Goal: Task Accomplishment & Management: Complete application form

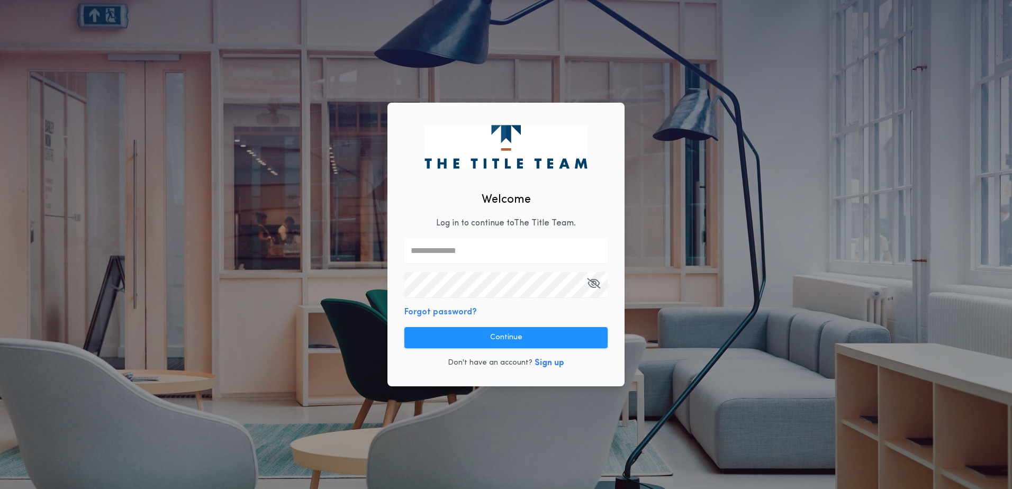
click at [467, 256] on input "text" at bounding box center [505, 250] width 203 height 25
type input "*******"
drag, startPoint x: 450, startPoint y: 252, endPoint x: 165, endPoint y: 260, distance: 285.9
click at [172, 262] on div "Welcome Log in to continue to The Title Team . ******* Forgot password? Continu…" at bounding box center [506, 244] width 1012 height 489
click at [0, 488] on com-1password-button at bounding box center [0, 489] width 0 height 0
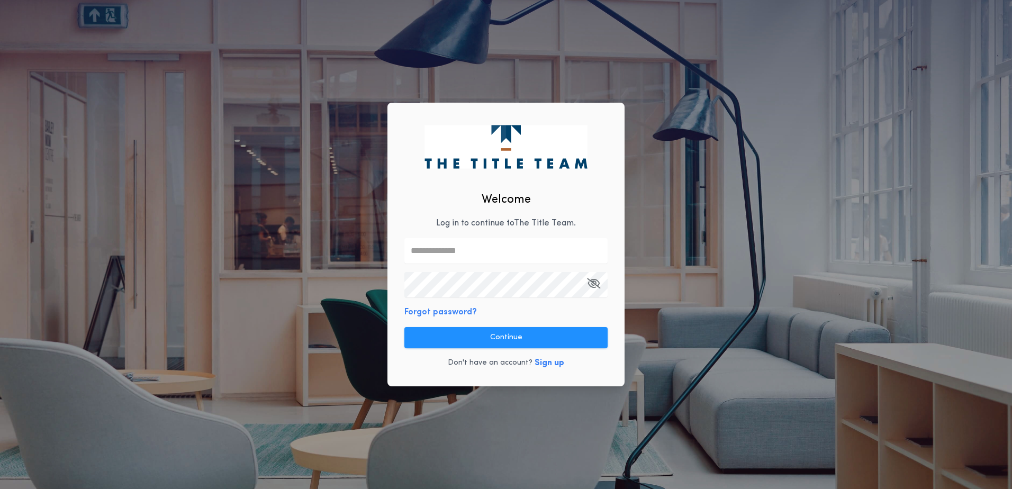
click at [419, 252] on input "text" at bounding box center [505, 250] width 203 height 25
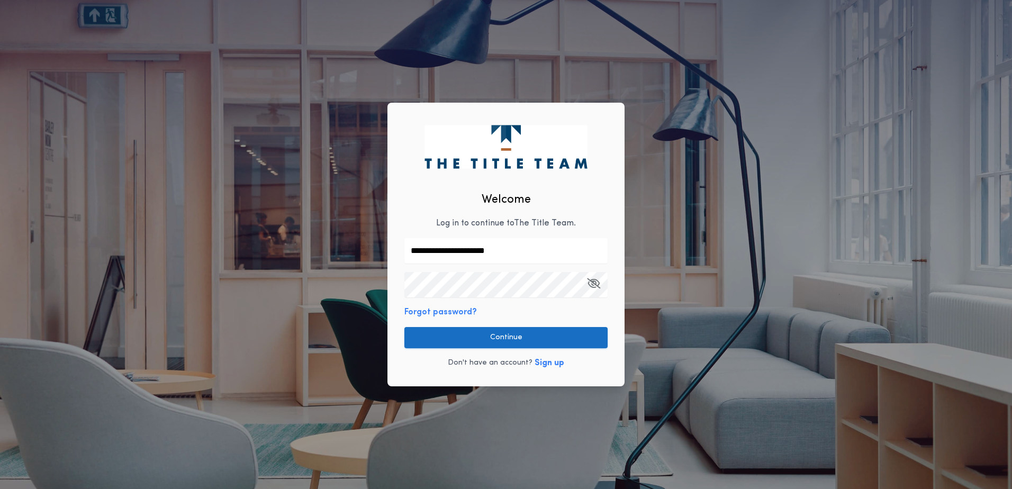
type input "**********"
click at [483, 342] on button "Continue" at bounding box center [505, 337] width 203 height 21
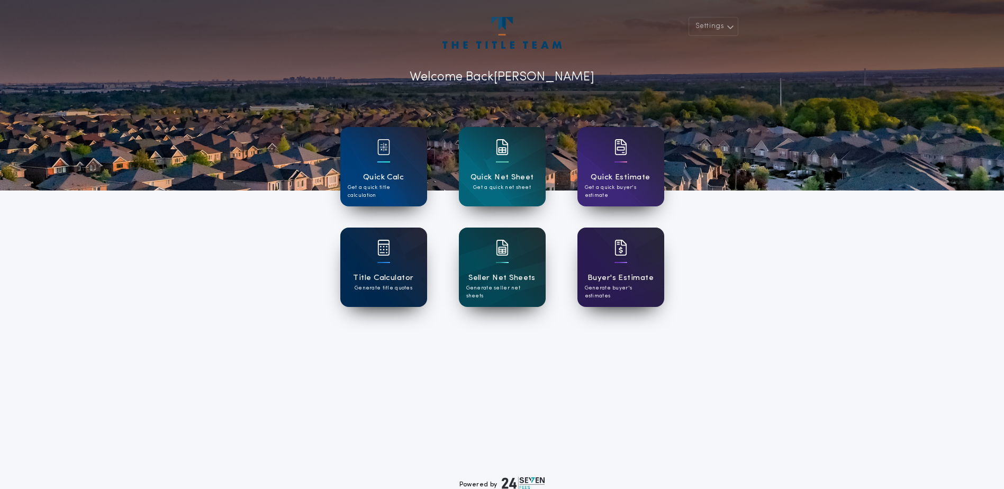
click at [377, 269] on div at bounding box center [383, 255] width 13 height 30
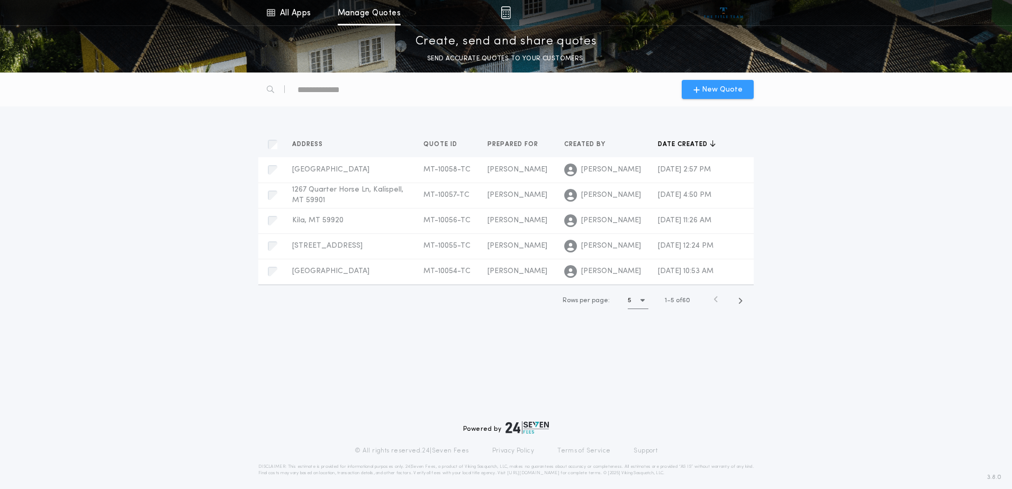
click at [720, 89] on span "New Quote" at bounding box center [722, 89] width 41 height 11
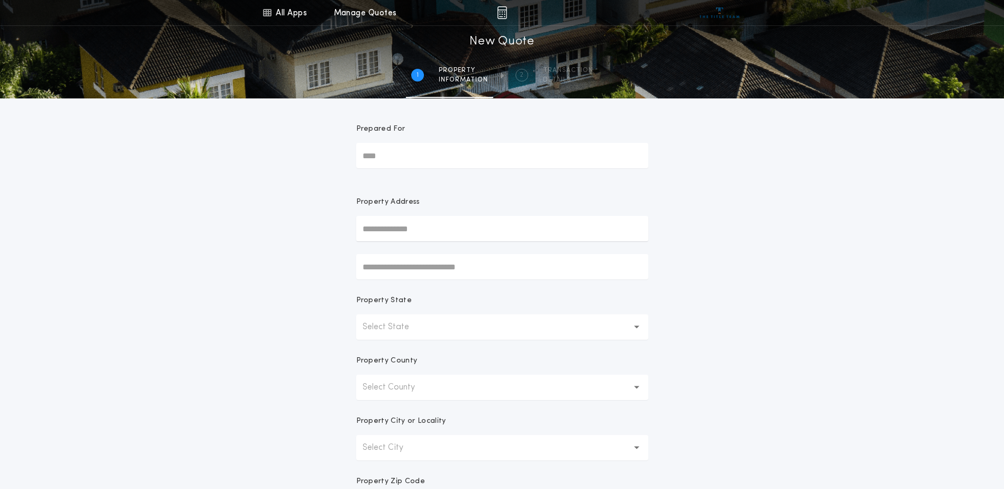
click at [387, 155] on input "Prepared For" at bounding box center [502, 155] width 292 height 25
type input "*"
type input "**********"
click at [718, 270] on div "**********" at bounding box center [502, 302] width 1004 height 605
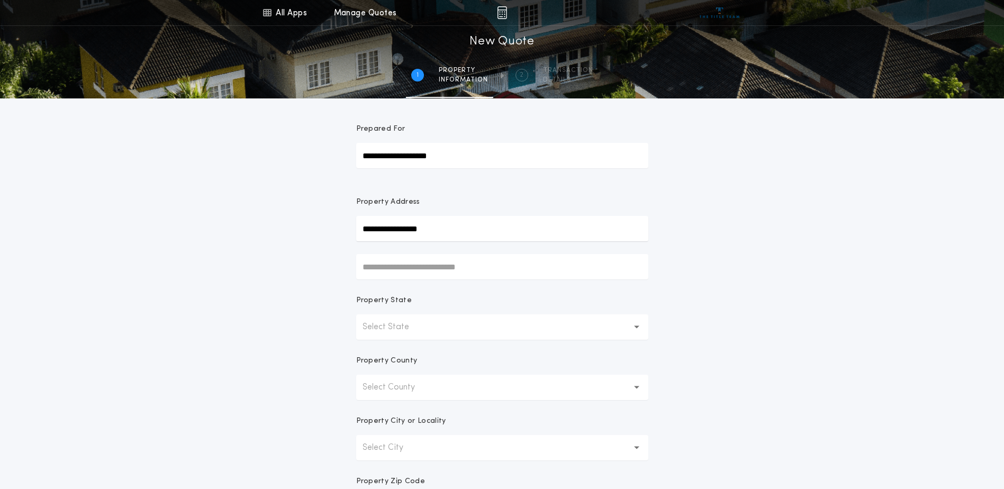
click at [638, 326] on icon "button" at bounding box center [637, 326] width 6 height 3
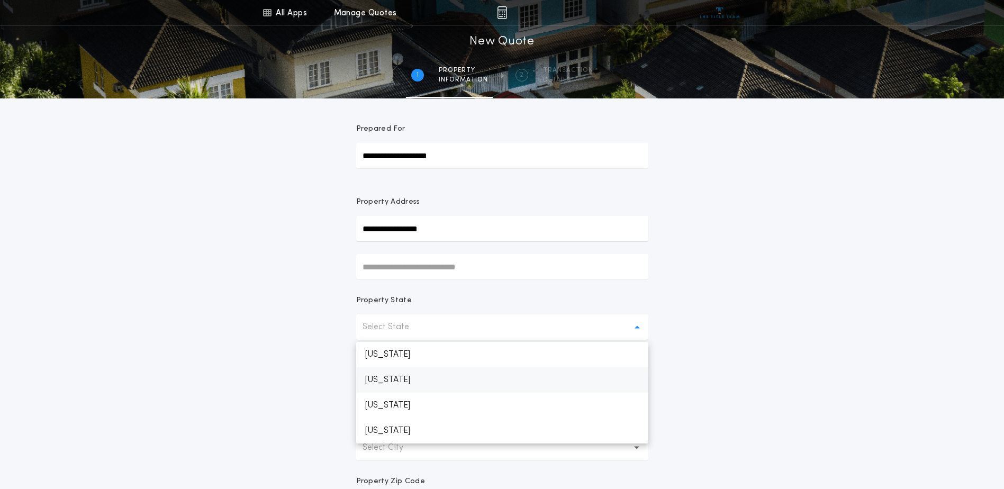
click at [388, 377] on p "[US_STATE]" at bounding box center [502, 379] width 292 height 25
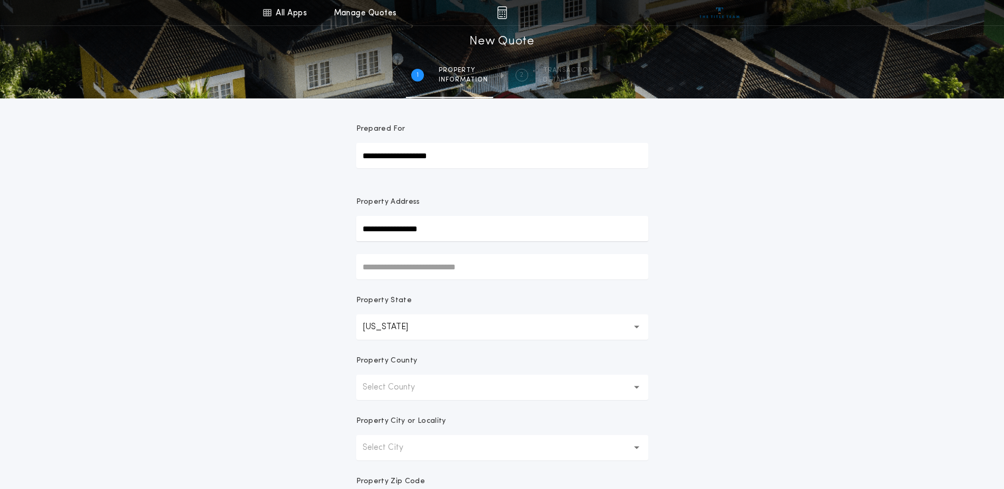
click at [638, 386] on icon "button" at bounding box center [637, 387] width 6 height 3
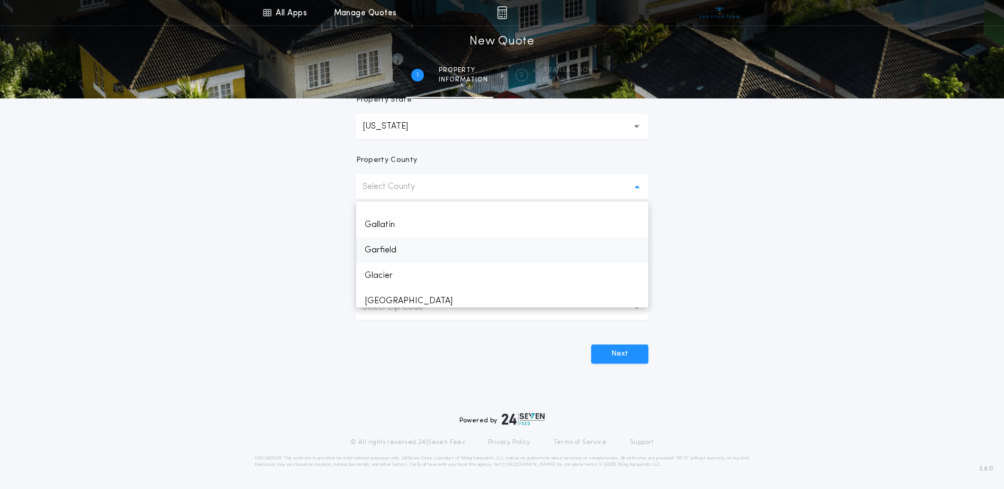
scroll to position [317, 0]
click at [384, 250] on p "Flathead" at bounding box center [502, 252] width 292 height 25
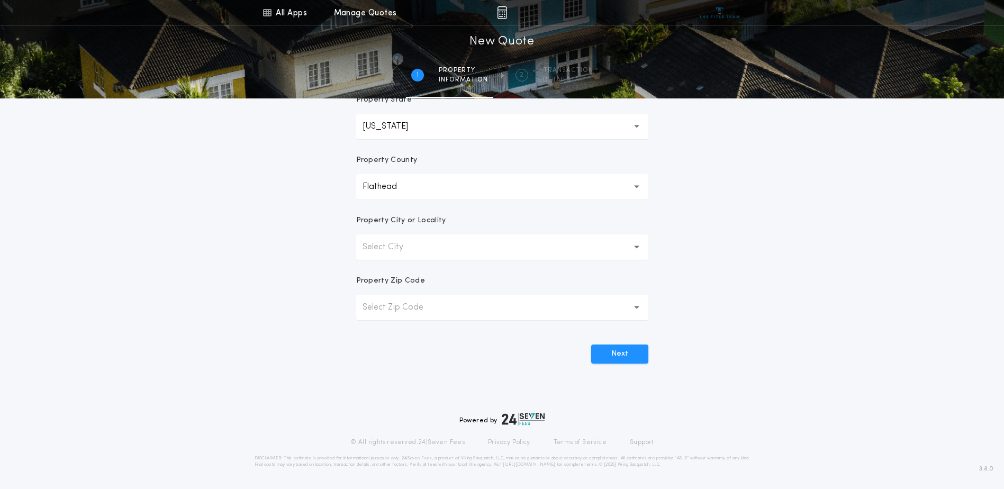
click at [632, 245] on button "Select City" at bounding box center [502, 246] width 292 height 25
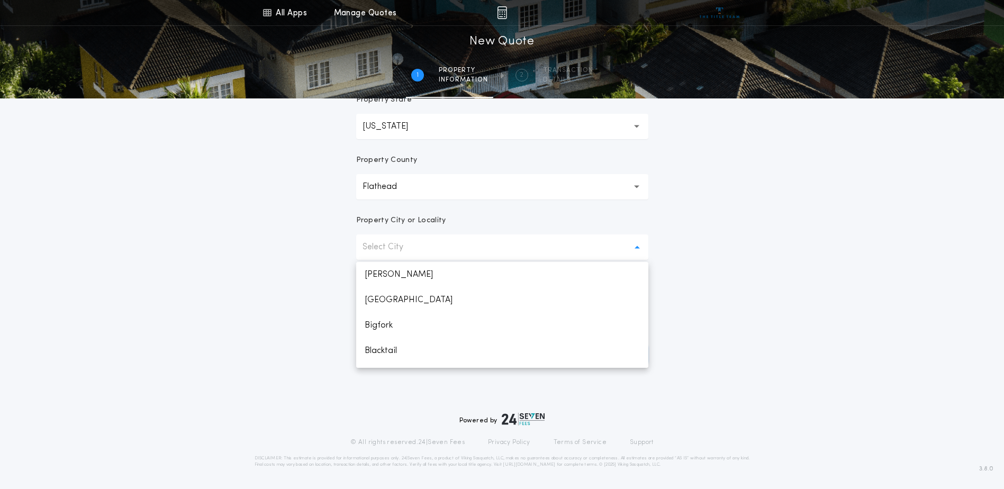
click at [391, 251] on p "Select City" at bounding box center [391, 247] width 58 height 13
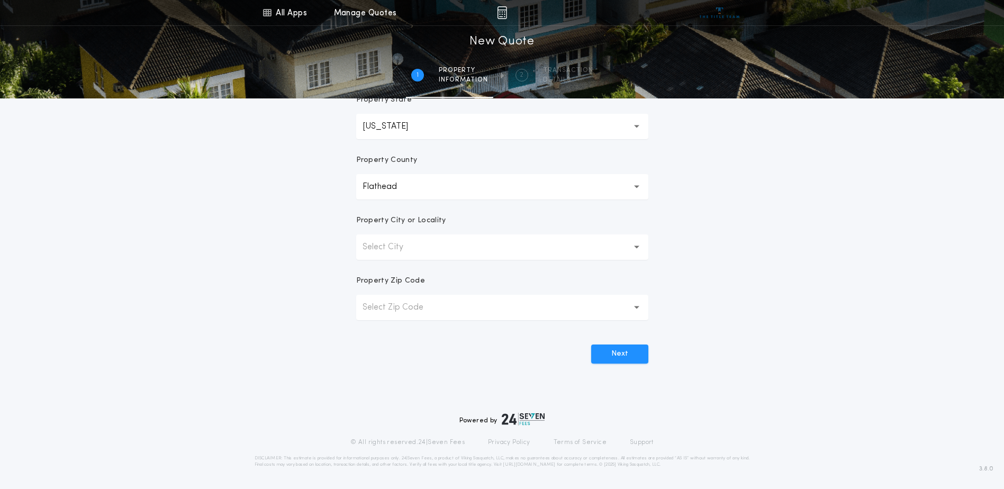
click at [380, 248] on p "Select City" at bounding box center [391, 247] width 58 height 13
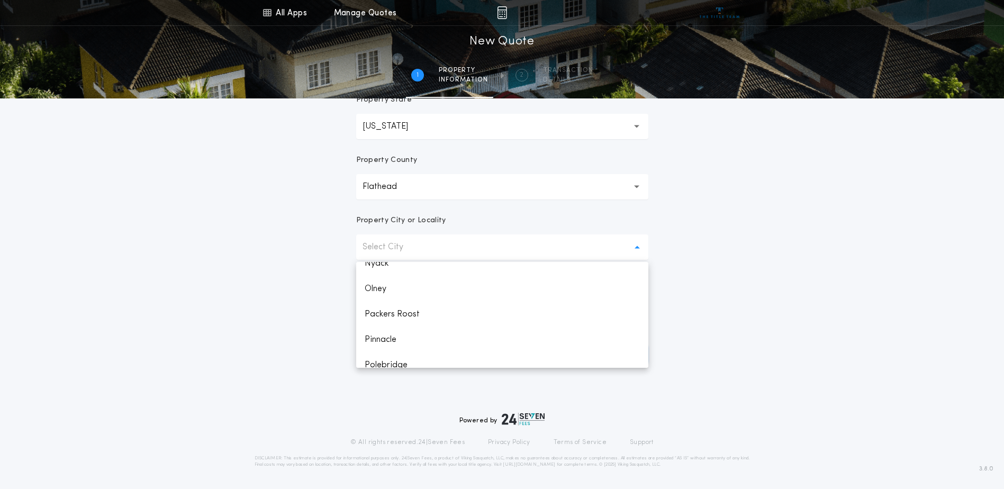
scroll to position [1113, 0]
click at [410, 305] on p "[GEOGRAPHIC_DATA]" at bounding box center [502, 304] width 292 height 25
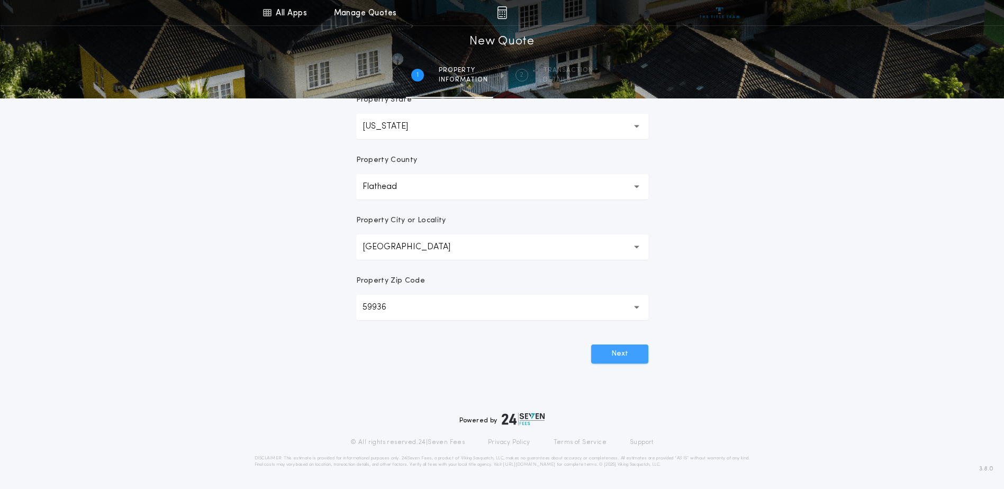
click at [616, 356] on button "Next" at bounding box center [619, 353] width 57 height 19
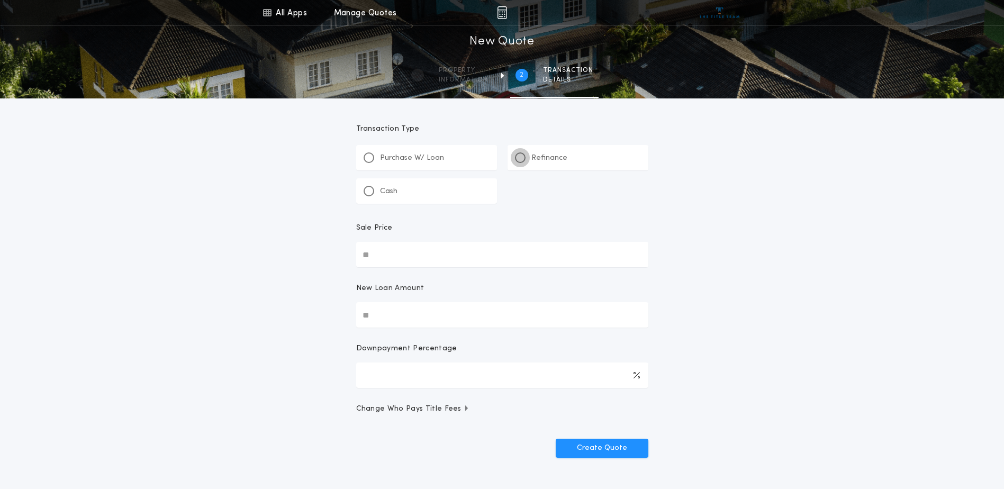
click at [523, 157] on div at bounding box center [520, 157] width 11 height 11
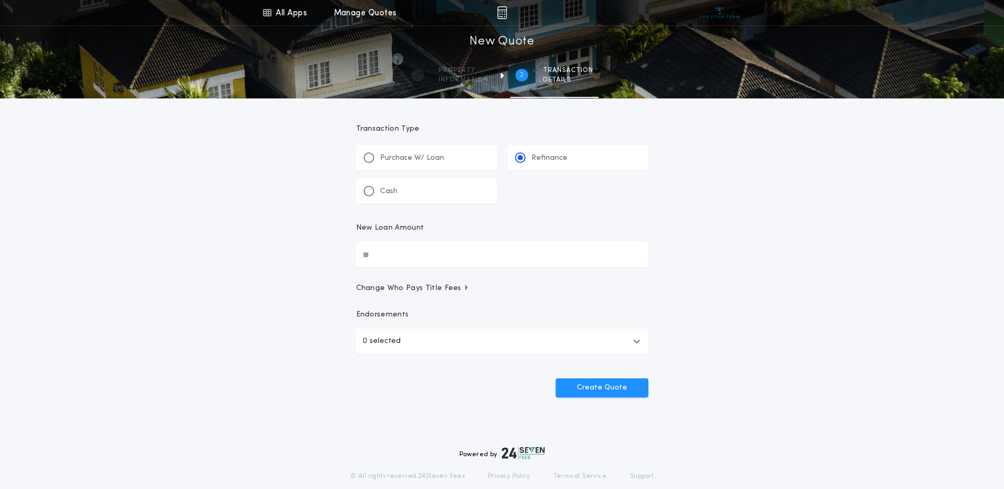
click at [387, 258] on input "New Loan Amount" at bounding box center [502, 254] width 292 height 25
type input "********"
click at [637, 340] on icon "button" at bounding box center [636, 341] width 7 height 8
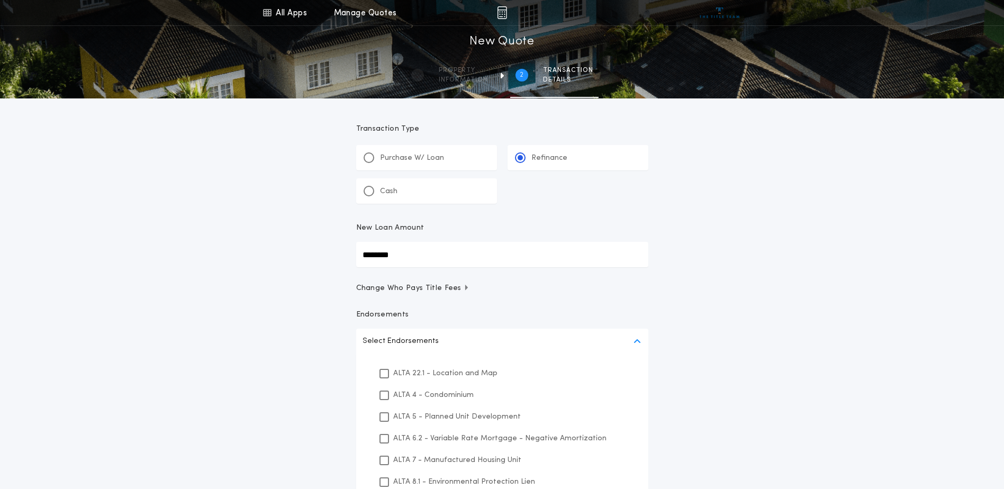
scroll to position [53, 0]
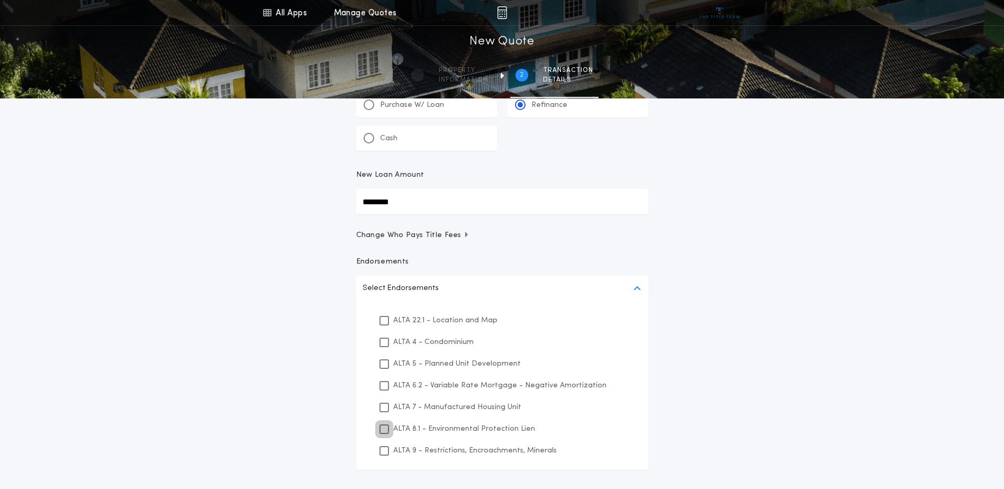
click at [384, 428] on icon at bounding box center [384, 428] width 6 height 7
click at [383, 452] on icon at bounding box center [384, 450] width 6 height 7
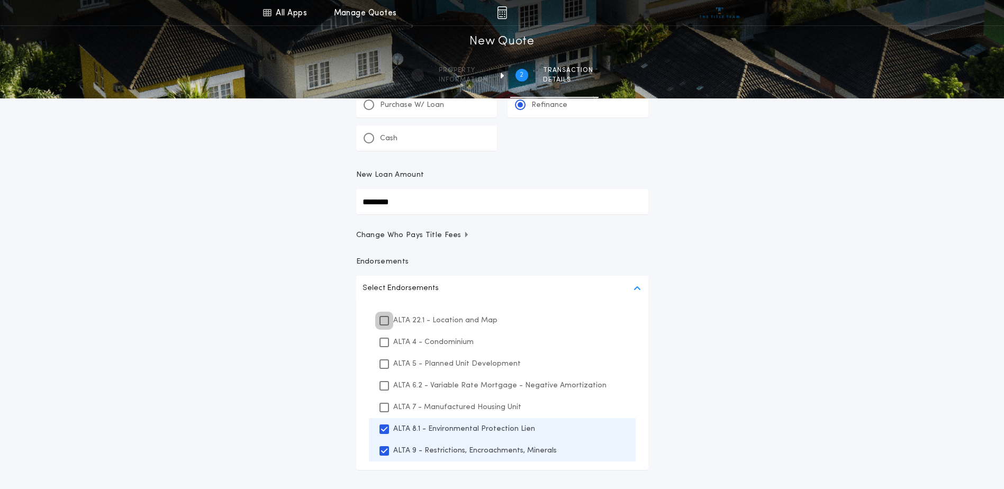
click at [384, 320] on icon at bounding box center [384, 320] width 6 height 7
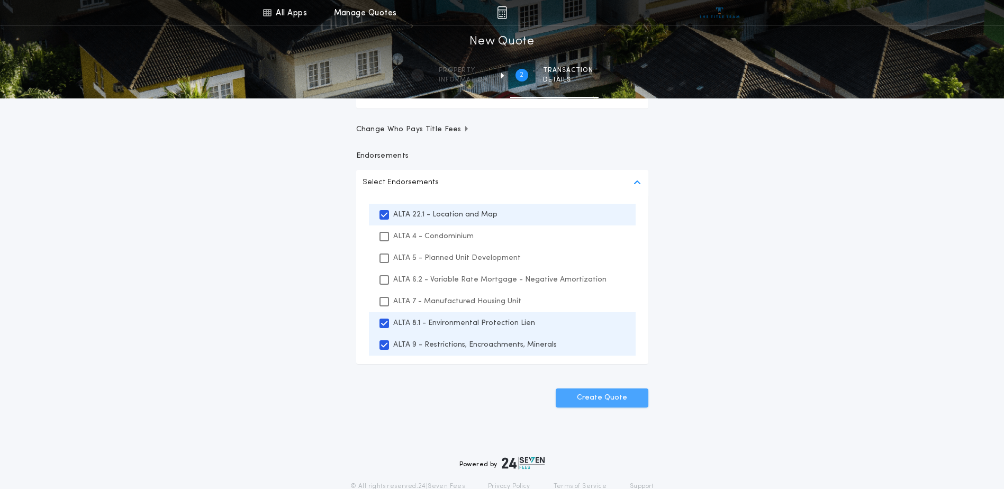
click at [610, 401] on button "Create Quote" at bounding box center [602, 397] width 93 height 19
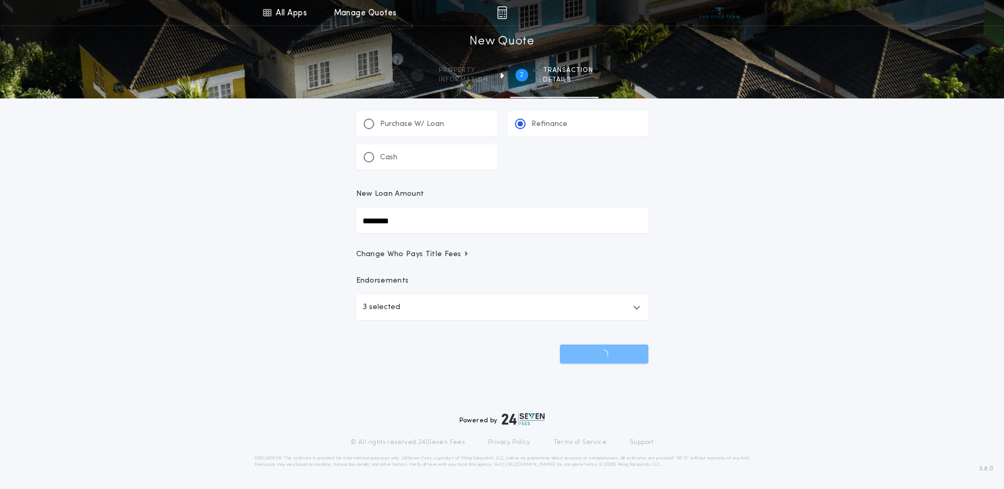
scroll to position [34, 0]
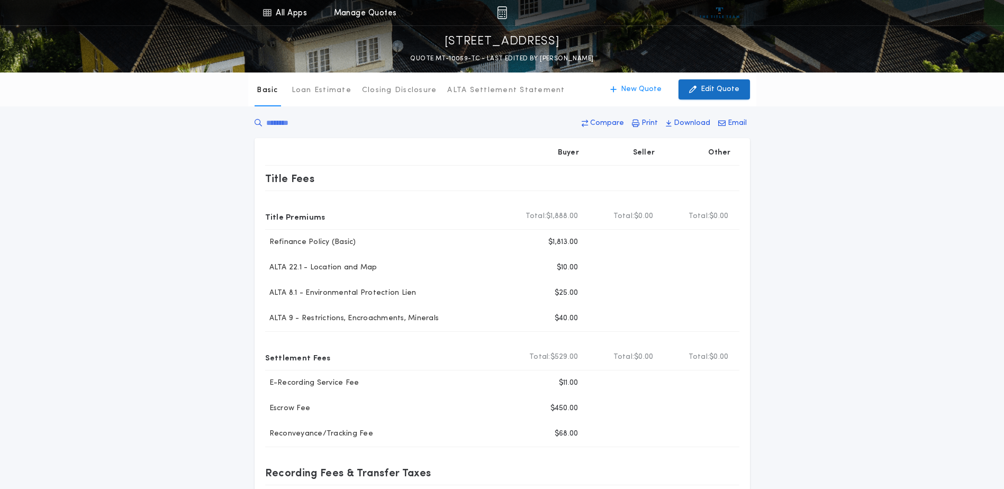
click at [711, 88] on p "Edit Quote" at bounding box center [720, 89] width 39 height 11
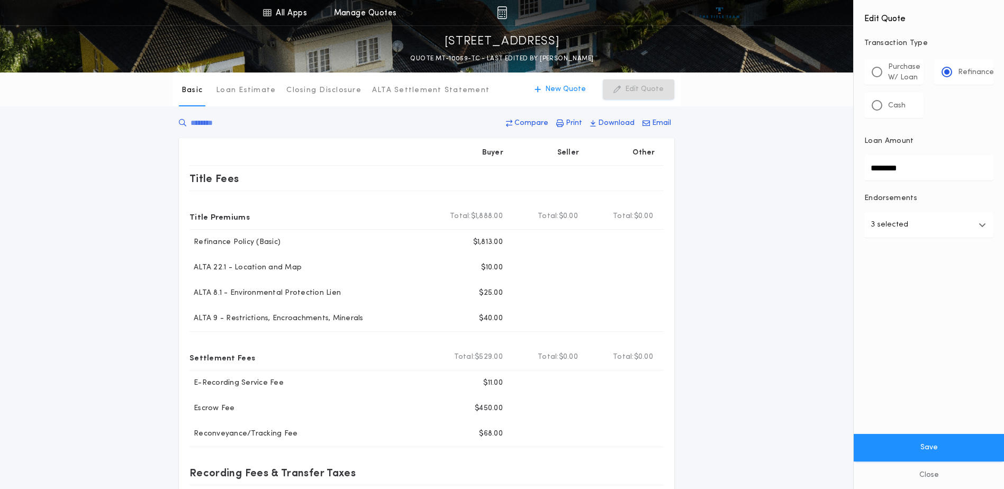
click at [711, 88] on div "Basic Loan Estimate Closing Disclosure ALTA Settlement Statement Basic New Quot…" at bounding box center [426, 89] width 853 height 34
click at [715, 127] on div "Basic Loan Estimate Closing Disclosure ALTA Settlement Statement Basic New Quot…" at bounding box center [502, 363] width 1004 height 582
click at [895, 477] on button "Close" at bounding box center [929, 475] width 150 height 28
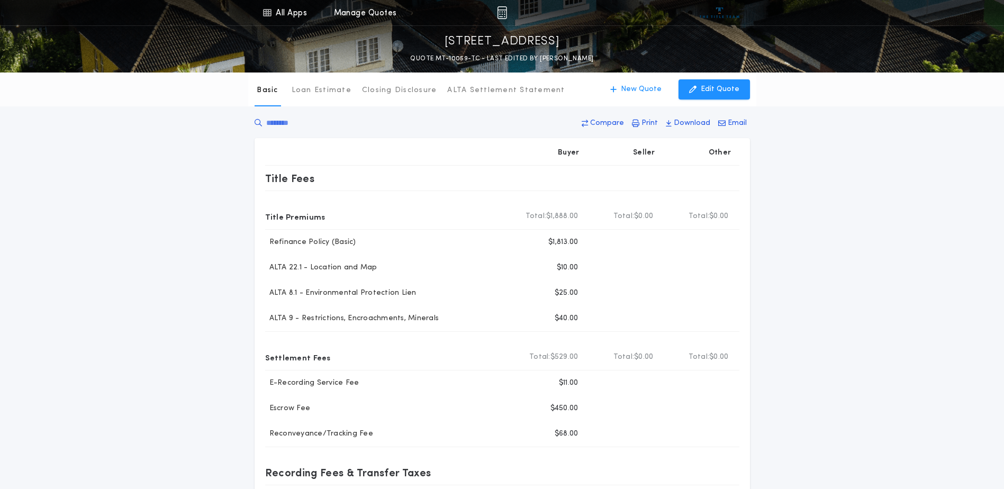
click at [257, 121] on icon at bounding box center [258, 122] width 7 height 11
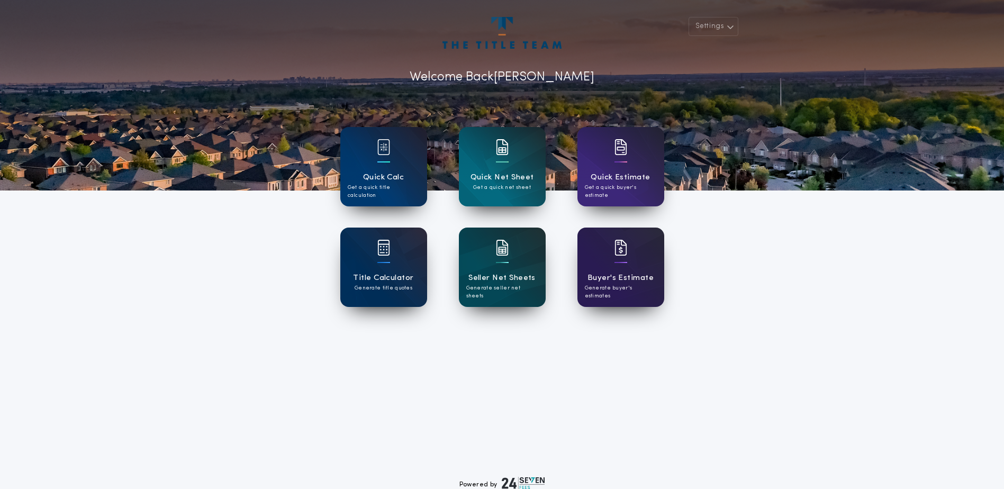
click at [382, 182] on h1 "Quick Calc" at bounding box center [383, 177] width 41 height 12
click at [389, 265] on div at bounding box center [383, 255] width 13 height 30
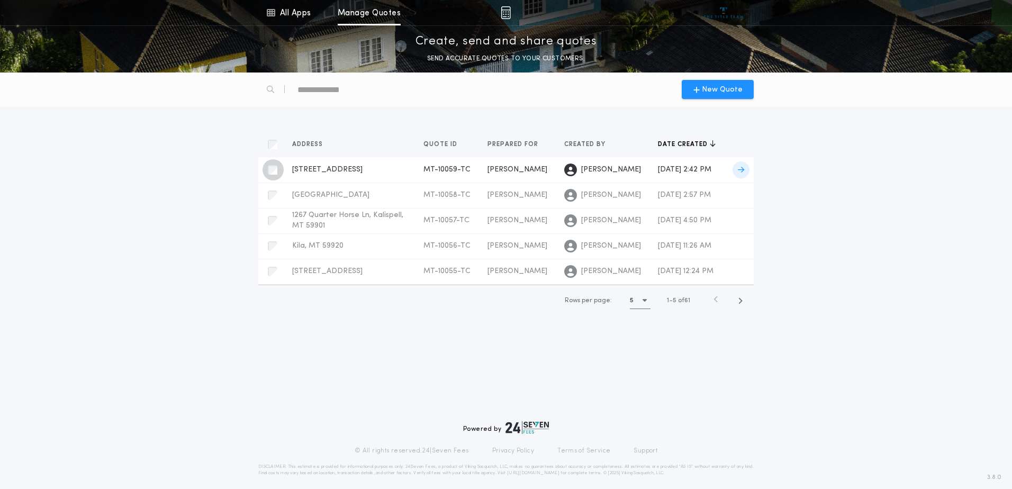
click at [277, 173] on div "button" at bounding box center [272, 169] width 21 height 21
click at [338, 170] on span "[STREET_ADDRESS]" at bounding box center [327, 170] width 70 height 8
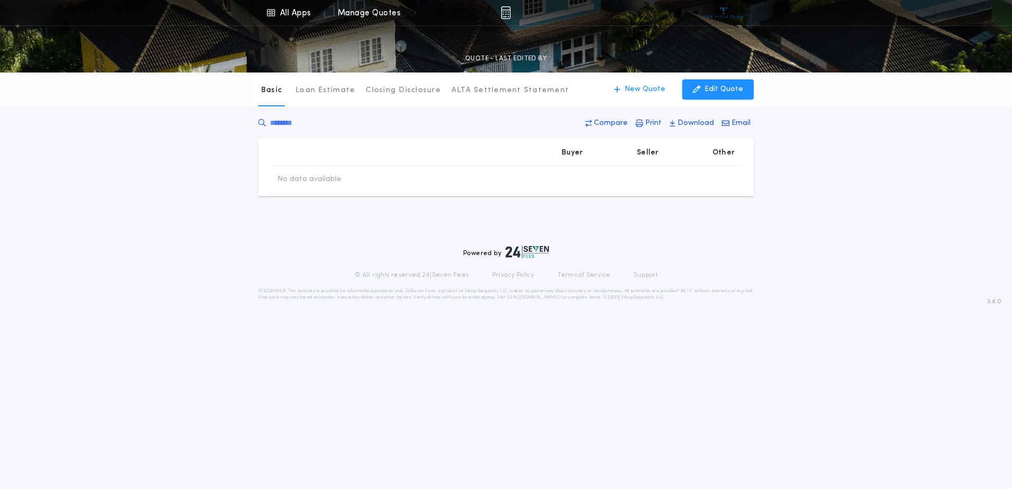
click at [338, 170] on td "No data available" at bounding box center [309, 180] width 81 height 28
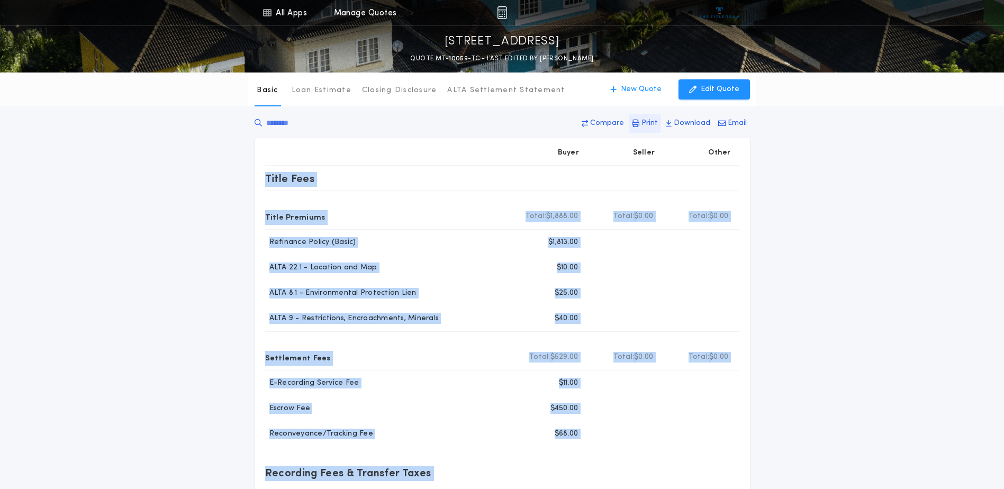
click at [655, 121] on p "Print" at bounding box center [649, 123] width 16 height 11
